Goal: Task Accomplishment & Management: Complete application form

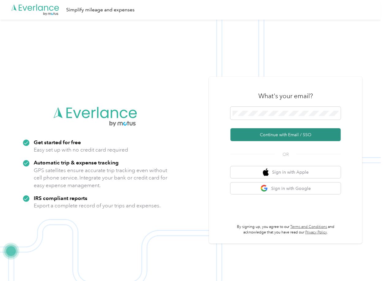
click at [247, 133] on button "Continue with Email / SSO" at bounding box center [285, 134] width 110 height 13
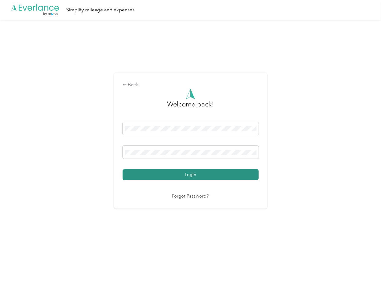
click at [145, 174] on button "Login" at bounding box center [191, 174] width 136 height 11
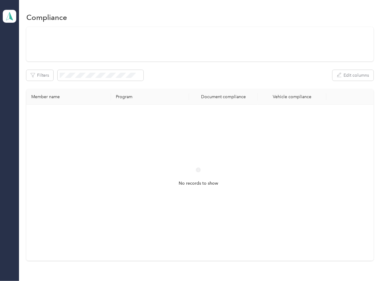
click at [247, 62] on div "Filters Edit columns Member name Program Document compliance Vehicle compliance…" at bounding box center [199, 143] width 347 height 233
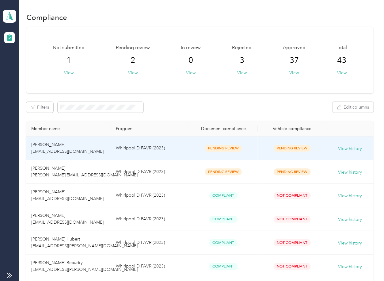
click at [189, 150] on td "Pending Review" at bounding box center [223, 148] width 69 height 24
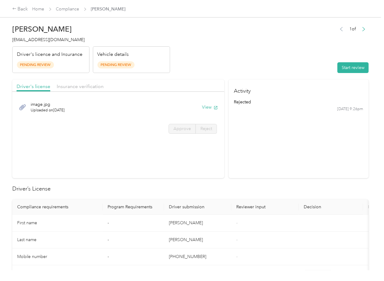
click at [207, 108] on button "View" at bounding box center [210, 107] width 16 height 6
click at [193, 85] on div "Driver's license Insurance verification" at bounding box center [118, 85] width 212 height 12
click at [67, 81] on div "Driver's license Insurance verification" at bounding box center [118, 85] width 212 height 12
click at [71, 86] on span "Insurance verification" at bounding box center [80, 86] width 47 height 6
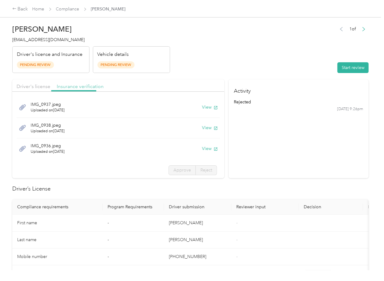
click at [71, 86] on span "Insurance verification" at bounding box center [80, 86] width 47 height 6
click at [202, 108] on button "View" at bounding box center [210, 107] width 16 height 6
click at [202, 129] on button "View" at bounding box center [210, 127] width 16 height 6
click at [202, 150] on button "View" at bounding box center [210, 148] width 16 height 6
click at [349, 66] on button "Start review" at bounding box center [352, 67] width 31 height 11
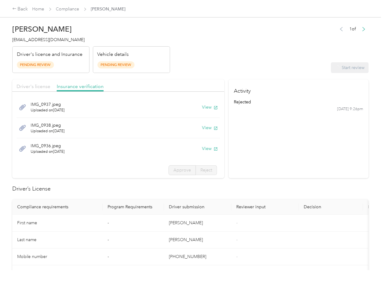
click at [42, 88] on span "Driver's license" at bounding box center [34, 86] width 34 height 6
click at [42, 87] on span "Driver's license" at bounding box center [34, 86] width 34 height 6
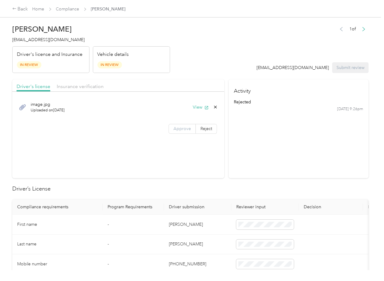
click at [174, 131] on label "Approve" at bounding box center [181, 129] width 27 height 10
drag, startPoint x: 181, startPoint y: 130, endPoint x: 67, endPoint y: 93, distance: 119.8
click at [181, 130] on span "Approve" at bounding box center [181, 128] width 17 height 5
click at [73, 88] on span "Insurance verification" at bounding box center [80, 86] width 47 height 6
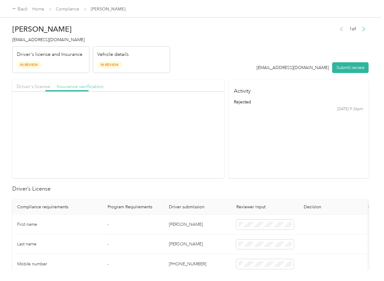
click at [80, 88] on span "Insurance verification" at bounding box center [80, 86] width 47 height 6
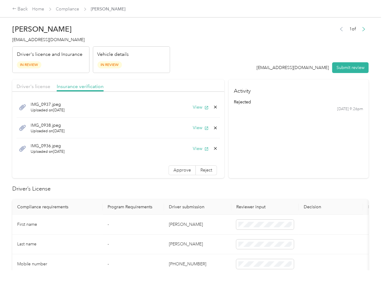
drag, startPoint x: 163, startPoint y: 169, endPoint x: 163, endPoint y: 185, distance: 16.2
click at [168, 169] on label "Approve" at bounding box center [181, 170] width 27 height 10
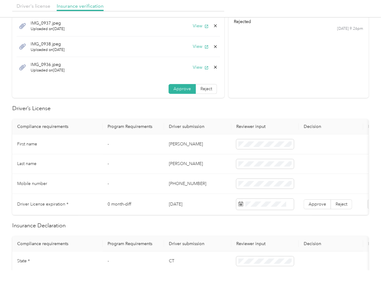
scroll to position [81, 0]
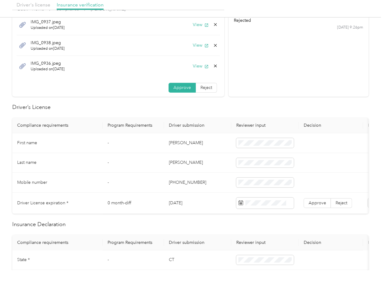
drag, startPoint x: 173, startPoint y: 209, endPoint x: 182, endPoint y: 203, distance: 9.9
click at [173, 209] on td "[DATE]" at bounding box center [197, 202] width 67 height 21
click at [182, 203] on td "[DATE]" at bounding box center [197, 202] width 67 height 21
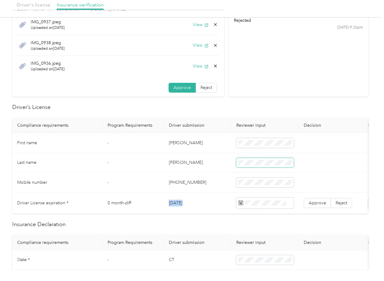
copy td "[DATE]"
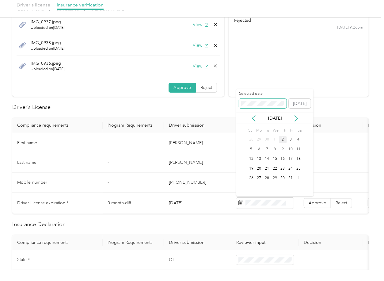
click at [257, 100] on span at bounding box center [262, 104] width 47 height 10
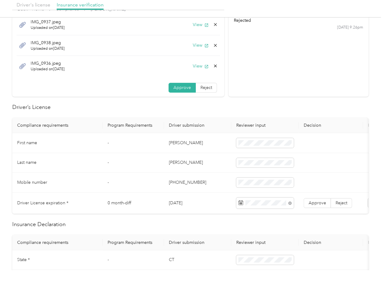
drag, startPoint x: 202, startPoint y: 113, endPoint x: 203, endPoint y: 117, distance: 4.0
click at [325, 205] on label "Approve" at bounding box center [316, 203] width 27 height 10
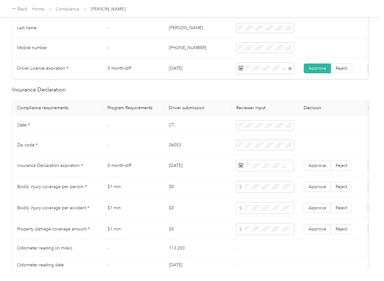
scroll to position [245, 0]
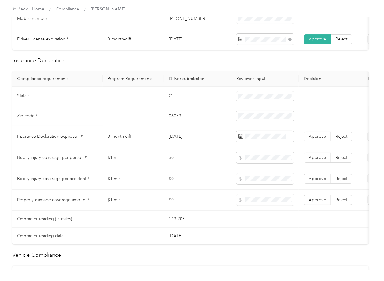
click at [171, 100] on td "CT" at bounding box center [197, 96] width 67 height 20
copy td "CT"
click at [174, 122] on td "06053" at bounding box center [197, 116] width 67 height 20
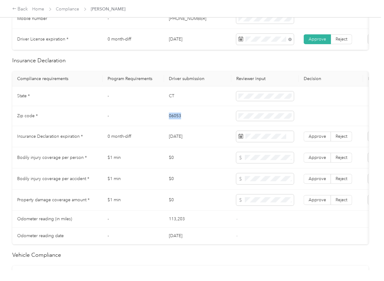
click at [174, 122] on td "06053" at bounding box center [197, 116] width 67 height 20
copy td "06053"
click at [253, 118] on span at bounding box center [265, 116] width 58 height 10
click at [315, 139] on span "Approve" at bounding box center [316, 136] width 17 height 5
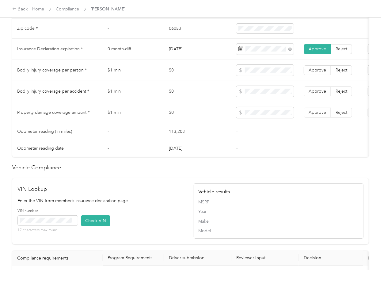
scroll to position [490, 0]
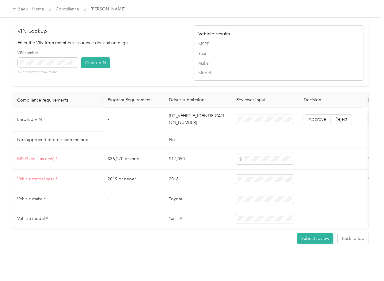
click at [187, 131] on td "[US_VEHICLE_IDENTIFICATION_NUMBER]" at bounding box center [197, 120] width 67 height 24
copy td "[US_VEHICLE_IDENTIFICATION_NUMBER]"
drag, startPoint x: 130, startPoint y: 68, endPoint x: 86, endPoint y: 76, distance: 45.1
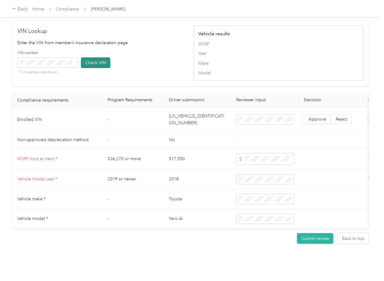
click at [130, 69] on div "VIN number 17 characters maximum Check VIN" at bounding box center [103, 64] width 170 height 29
click at [65, 67] on span at bounding box center [48, 63] width 60 height 10
click at [91, 68] on button "Check VIN" at bounding box center [95, 62] width 29 height 11
click at [315, 122] on span "Approve" at bounding box center [316, 119] width 17 height 5
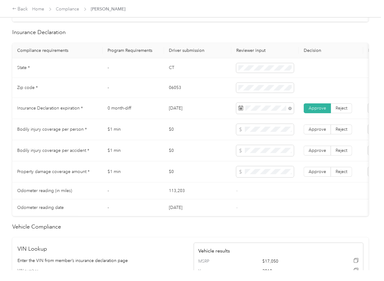
scroll to position [271, 0]
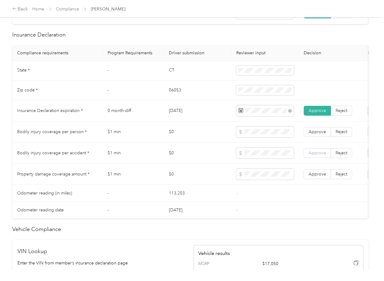
drag, startPoint x: 316, startPoint y: 181, endPoint x: 316, endPoint y: 162, distance: 18.7
click at [316, 176] on span "Approve" at bounding box center [316, 173] width 17 height 5
drag, startPoint x: 316, startPoint y: 162, endPoint x: 318, endPoint y: 151, distance: 11.4
click at [317, 158] on label "Approve" at bounding box center [316, 153] width 27 height 10
click at [317, 142] on td "Approve Reject" at bounding box center [331, 131] width 64 height 21
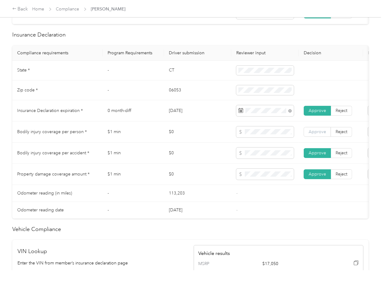
click at [317, 134] on span "Approve" at bounding box center [316, 131] width 17 height 5
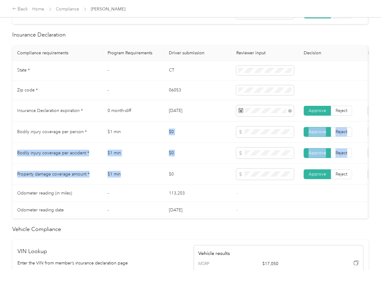
drag, startPoint x: 144, startPoint y: 178, endPoint x: 132, endPoint y: 135, distance: 44.2
click at [132, 135] on tbody "State * - [US_STATE] Zip code * - 06053 Insurance Declaration expiration * 0 mo…" at bounding box center [228, 140] width 432 height 158
click at [202, 164] on td "$0" at bounding box center [197, 152] width 67 height 21
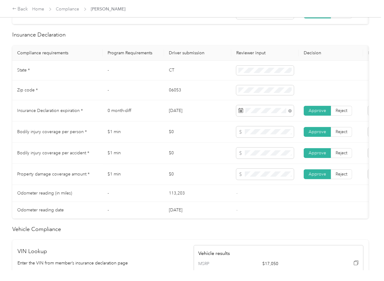
click at [184, 155] on td "$0" at bounding box center [197, 152] width 67 height 21
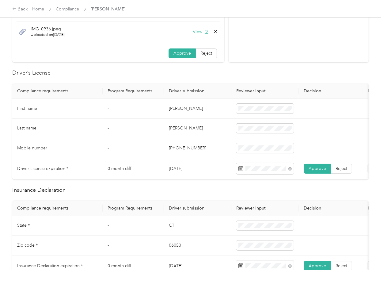
scroll to position [0, 0]
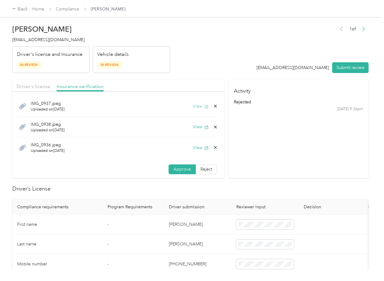
drag, startPoint x: 194, startPoint y: 102, endPoint x: 194, endPoint y: 106, distance: 4.0
click at [194, 103] on div "IMG_0937.jpeg Uploaded on [DATE] View" at bounding box center [118, 106] width 203 height 21
click at [193, 105] on button "View" at bounding box center [201, 106] width 16 height 6
click at [213, 106] on icon at bounding box center [215, 106] width 5 height 5
click at [194, 109] on button "Yes" at bounding box center [192, 111] width 12 height 10
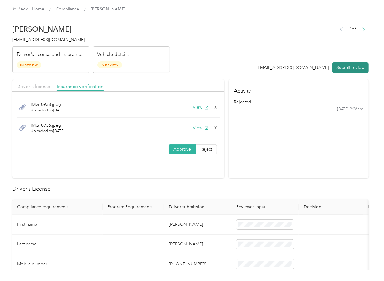
click at [335, 67] on button "Submit review" at bounding box center [350, 67] width 36 height 11
click at [38, 38] on span "[EMAIL_ADDRESS][DOMAIN_NAME]" at bounding box center [48, 39] width 72 height 5
copy span "[EMAIL_ADDRESS][DOMAIN_NAME]"
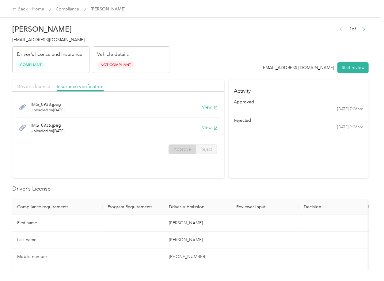
click at [286, 170] on section "Activity approved [DATE] 7:26pm rejected [DATE] 9:26pm" at bounding box center [298, 128] width 140 height 99
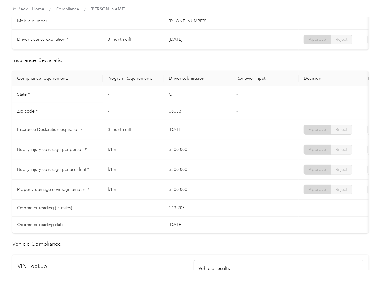
scroll to position [245, 0]
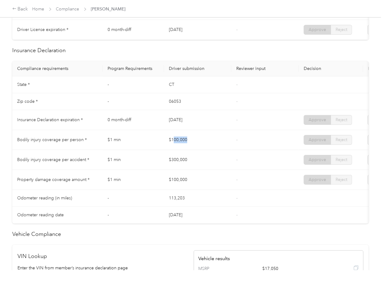
drag, startPoint x: 177, startPoint y: 141, endPoint x: 188, endPoint y: 149, distance: 13.8
click at [213, 145] on td "$100,000" at bounding box center [197, 140] width 67 height 20
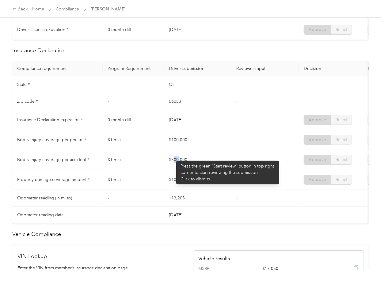
drag, startPoint x: 179, startPoint y: 160, endPoint x: 194, endPoint y: 176, distance: 22.5
click at [214, 169] on td "$300,000" at bounding box center [197, 160] width 67 height 20
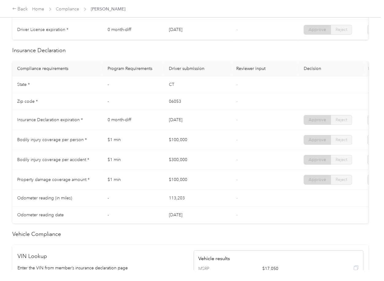
drag, startPoint x: 176, startPoint y: 189, endPoint x: 212, endPoint y: 189, distance: 36.4
click at [200, 189] on td "$100,000" at bounding box center [197, 180] width 67 height 20
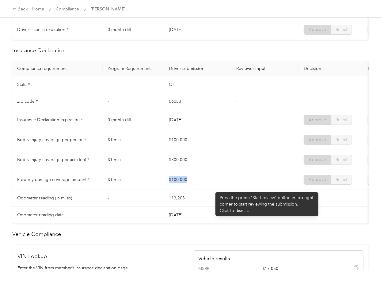
click at [213, 189] on td "$100,000" at bounding box center [197, 180] width 67 height 20
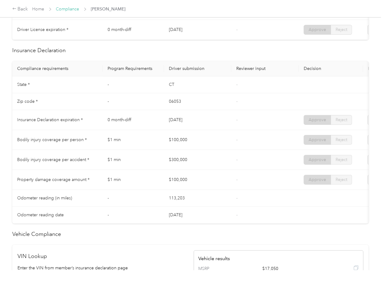
click at [72, 11] on link "Compliance" at bounding box center [67, 8] width 23 height 5
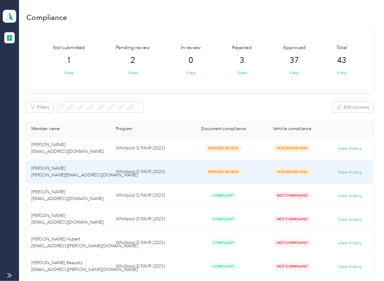
click at [118, 171] on td "Whirlpool D FAVR (2023)" at bounding box center [150, 172] width 78 height 24
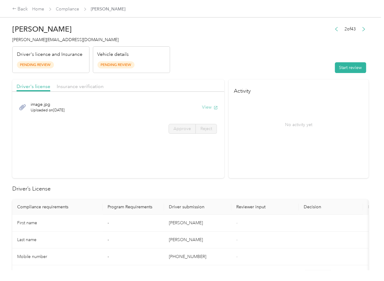
click at [208, 107] on button "View" at bounding box center [210, 107] width 16 height 6
drag, startPoint x: 199, startPoint y: 82, endPoint x: 107, endPoint y: 92, distance: 92.9
click at [199, 82] on div "Driver's license Insurance verification" at bounding box center [118, 85] width 212 height 12
click at [78, 92] on div at bounding box center [118, 93] width 212 height 3
click at [89, 89] on span "Insurance verification" at bounding box center [80, 86] width 47 height 6
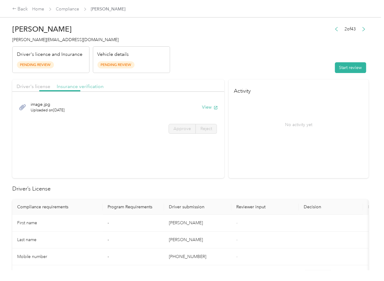
click at [85, 88] on span "Insurance verification" at bounding box center [80, 86] width 47 height 6
click at [211, 107] on button "View" at bounding box center [210, 107] width 16 height 6
click at [335, 68] on button "Start review" at bounding box center [350, 67] width 31 height 11
click at [32, 85] on span "Driver's license" at bounding box center [34, 86] width 34 height 6
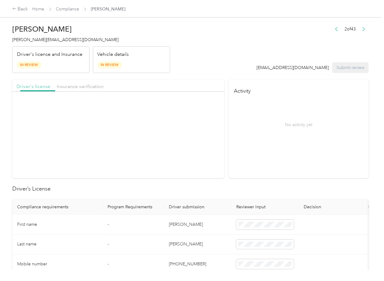
drag, startPoint x: 31, startPoint y: 85, endPoint x: 174, endPoint y: 122, distance: 147.4
click at [30, 85] on span "Driver's license" at bounding box center [34, 86] width 34 height 6
click at [174, 126] on label "Approve" at bounding box center [181, 129] width 27 height 10
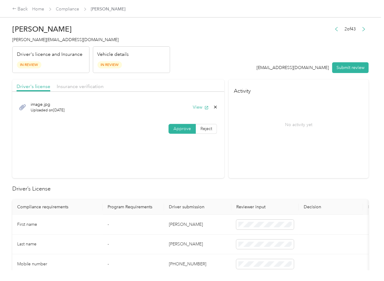
click at [174, 126] on span "Approve" at bounding box center [181, 128] width 17 height 5
click at [95, 82] on div "Driver's license Insurance verification" at bounding box center [118, 85] width 212 height 12
click at [81, 85] on span "Insurance verification" at bounding box center [80, 86] width 47 height 6
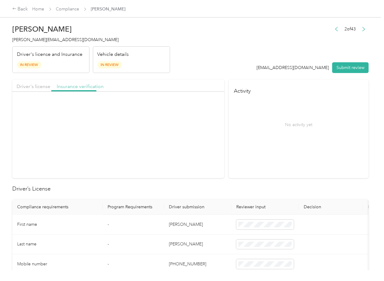
click at [81, 85] on span "Insurance verification" at bounding box center [80, 86] width 47 height 6
click at [180, 126] on span "Approve" at bounding box center [181, 128] width 17 height 5
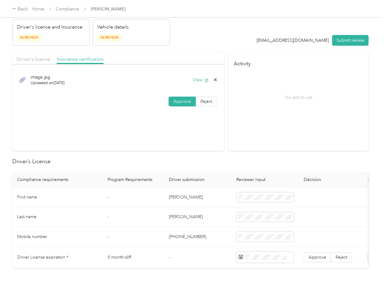
scroll to position [81, 0]
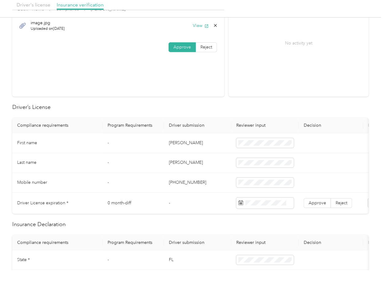
click at [171, 144] on td "[PERSON_NAME]" at bounding box center [197, 143] width 67 height 20
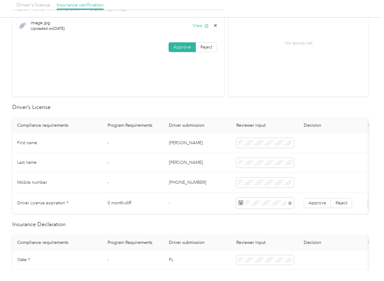
click at [117, 164] on td "-" at bounding box center [133, 163] width 61 height 20
click at [322, 205] on label "Approve" at bounding box center [316, 203] width 27 height 10
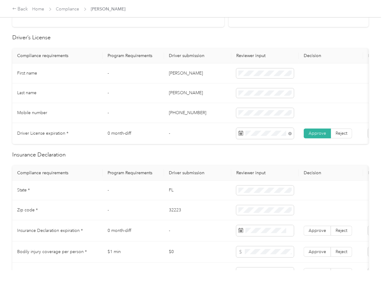
scroll to position [204, 0]
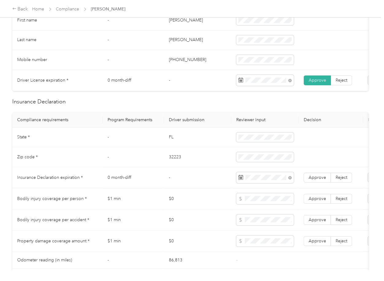
click at [194, 188] on td "-" at bounding box center [197, 177] width 67 height 21
click at [325, 178] on td "Approve Reject" at bounding box center [331, 177] width 64 height 21
click at [323, 179] on label "Approve" at bounding box center [316, 177] width 27 height 10
drag, startPoint x: 312, startPoint y: 247, endPoint x: 318, endPoint y: 223, distance: 24.4
click at [312, 243] on span "Approve" at bounding box center [316, 240] width 17 height 5
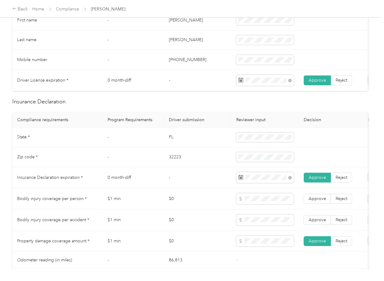
click at [318, 219] on td "Approve Reject" at bounding box center [331, 219] width 64 height 21
click at [319, 201] on span "Approve" at bounding box center [316, 198] width 17 height 5
click at [315, 222] on span "Approve" at bounding box center [316, 219] width 17 height 5
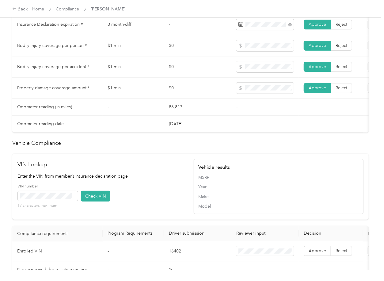
scroll to position [490, 0]
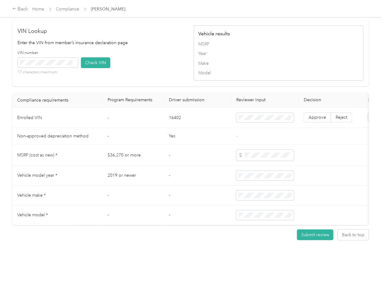
click at [142, 74] on div "VIN number 17 characters maximum Check VIN" at bounding box center [103, 64] width 170 height 29
click at [95, 68] on button "Check VIN" at bounding box center [95, 62] width 29 height 11
click at [319, 123] on label "Approve" at bounding box center [316, 118] width 27 height 10
click at [320, 120] on span "Approve" at bounding box center [316, 117] width 17 height 5
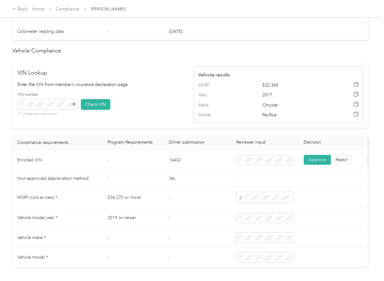
scroll to position [204, 0]
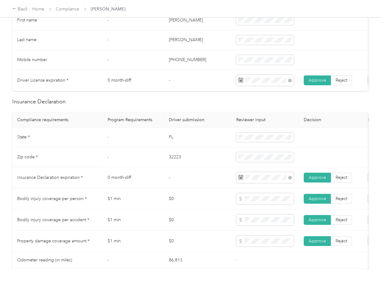
click at [171, 141] on td "FL" at bounding box center [197, 137] width 67 height 20
copy td "FL"
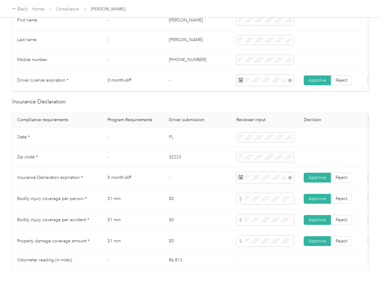
click at [174, 166] on td "32223" at bounding box center [197, 157] width 67 height 20
copy td "32223"
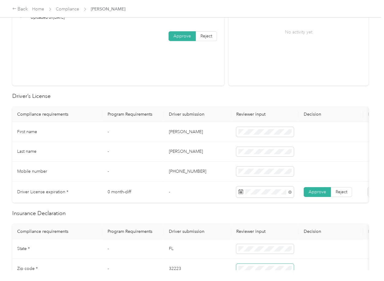
scroll to position [0, 0]
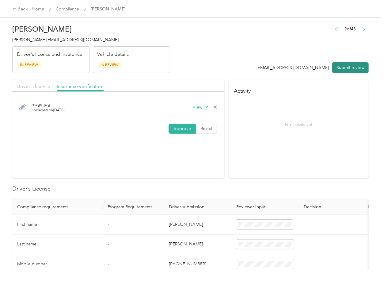
click at [350, 66] on button "Submit review" at bounding box center [350, 67] width 36 height 11
click at [45, 42] on span "[PERSON_NAME][EMAIL_ADDRESS][DOMAIN_NAME]" at bounding box center [65, 39] width 106 height 5
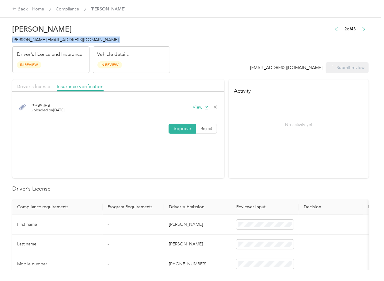
click at [45, 42] on span "[PERSON_NAME][EMAIL_ADDRESS][DOMAIN_NAME]" at bounding box center [65, 39] width 106 height 5
copy span "[PERSON_NAME][EMAIL_ADDRESS][DOMAIN_NAME]"
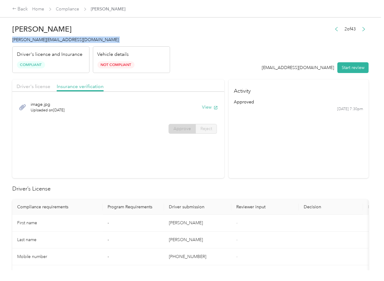
click at [69, 7] on link "Compliance" at bounding box center [67, 8] width 23 height 5
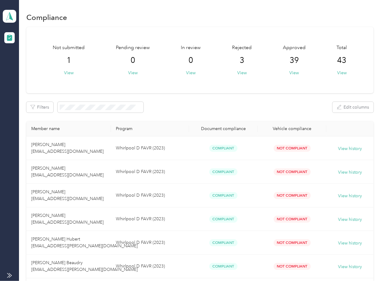
drag, startPoint x: 256, startPoint y: 108, endPoint x: 102, endPoint y: 70, distance: 158.6
click at [256, 108] on div "Filters Edit columns" at bounding box center [199, 107] width 347 height 11
click at [0, 12] on aside "[PERSON_NAME] Whirlpool Team dashboard" at bounding box center [9, 140] width 19 height 281
click at [6, 15] on icon at bounding box center [9, 16] width 9 height 9
click at [22, 65] on div "Log out" at bounding box center [20, 64] width 24 height 6
